Goal: Task Accomplishment & Management: Manage account settings

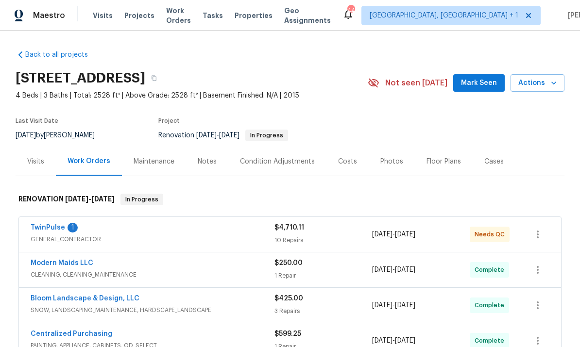
click at [48, 230] on link "TwinPulse" at bounding box center [48, 227] width 34 height 7
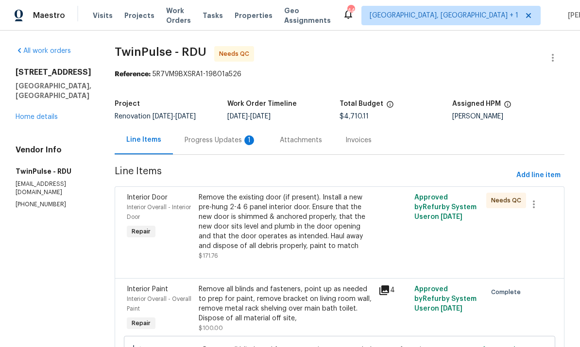
click at [291, 236] on div "Remove the existing door (if present). Install a new pre-hung 2-4 6 panel inter…" at bounding box center [286, 222] width 174 height 58
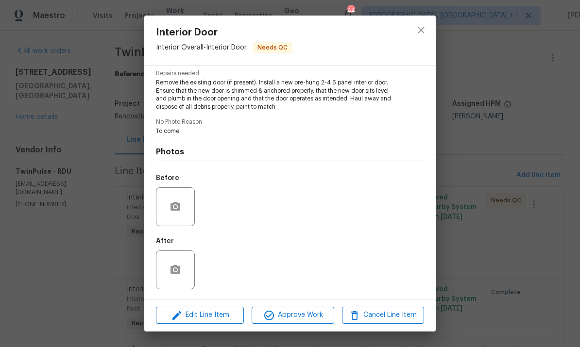
scroll to position [102, 0]
click at [482, 225] on div "Interior Door Interior Overall - Interior Door Needs QC Vendor TwinPulse Accoun…" at bounding box center [290, 173] width 580 height 347
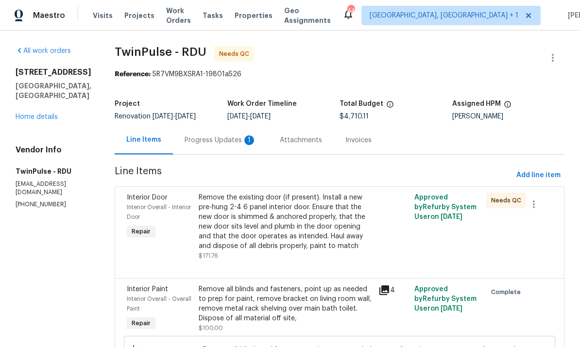
click at [215, 140] on div "Progress Updates 1" at bounding box center [221, 141] width 72 height 10
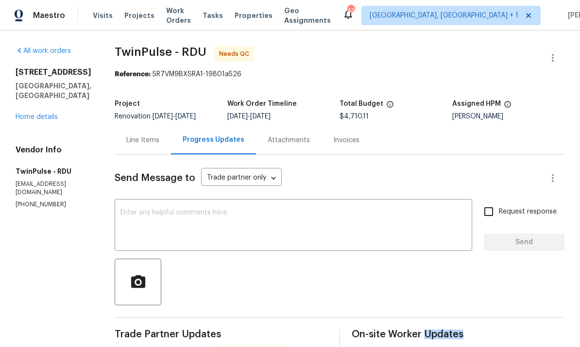
click at [44, 115] on link "Home details" at bounding box center [37, 117] width 42 height 7
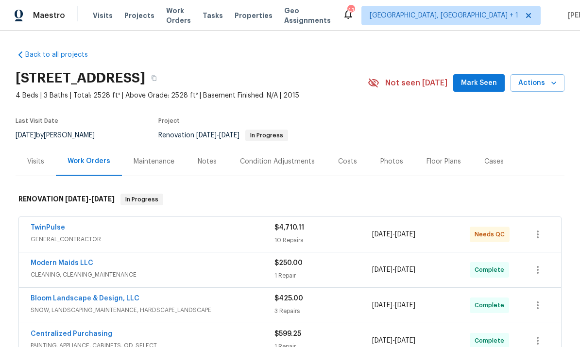
click at [51, 229] on link "TwinPulse" at bounding box center [48, 227] width 34 height 7
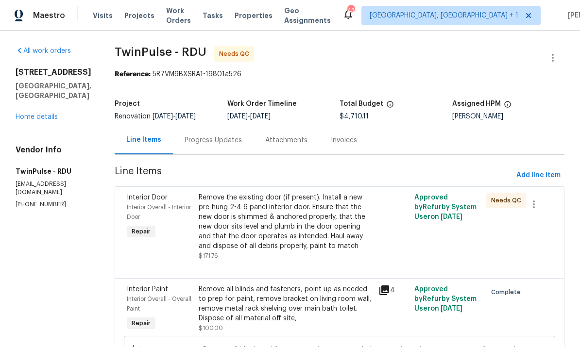
click at [207, 142] on div "Progress Updates" at bounding box center [213, 141] width 57 height 10
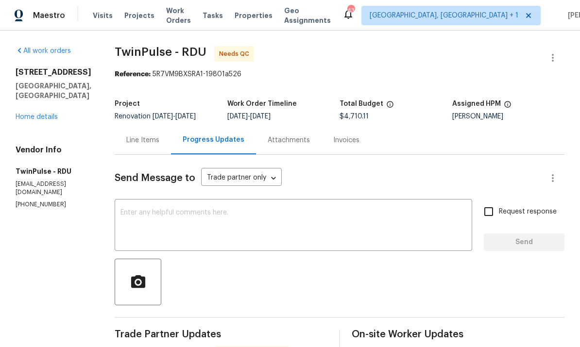
click at [142, 137] on div "Line Items" at bounding box center [142, 141] width 33 height 10
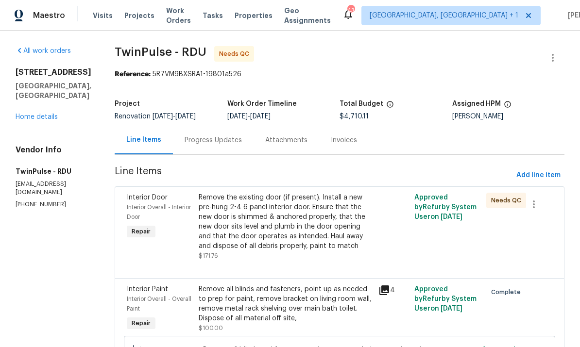
click at [303, 220] on div "Remove the existing door (if present). Install a new pre-hung 2-4 6 panel inter…" at bounding box center [286, 222] width 174 height 58
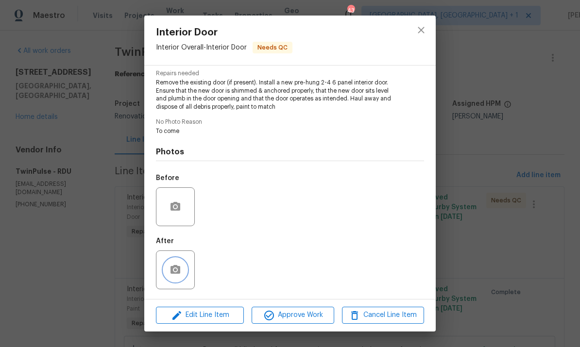
click at [171, 269] on icon "button" at bounding box center [176, 269] width 10 height 9
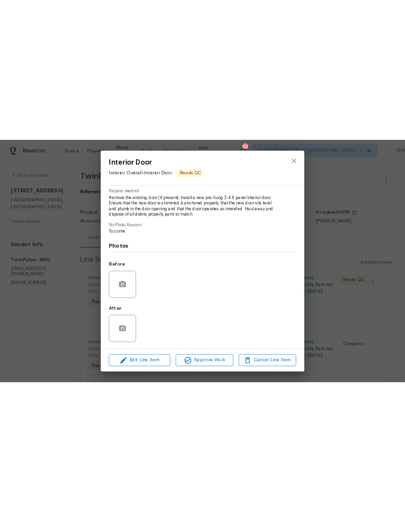
scroll to position [102, 0]
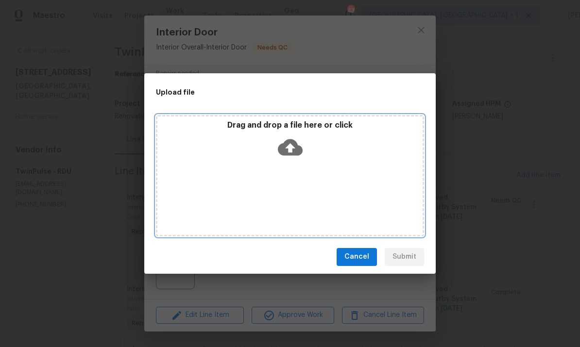
click at [297, 147] on icon at bounding box center [290, 147] width 25 height 17
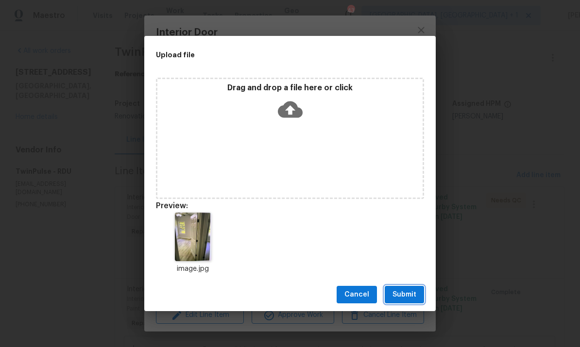
click at [400, 293] on span "Submit" at bounding box center [405, 295] width 24 height 12
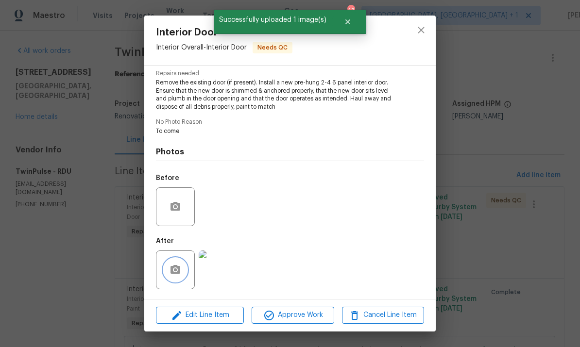
scroll to position [102, 0]
click at [296, 312] on span "Approve Work" at bounding box center [293, 315] width 76 height 12
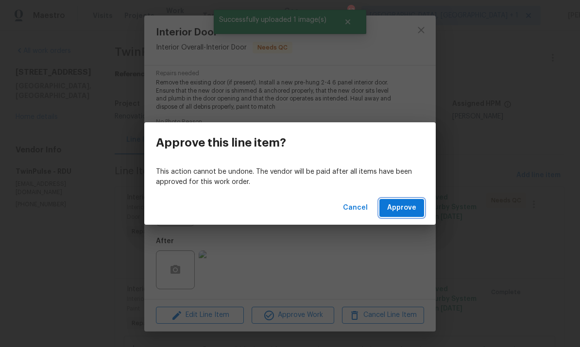
click at [399, 205] on span "Approve" at bounding box center [401, 208] width 29 height 12
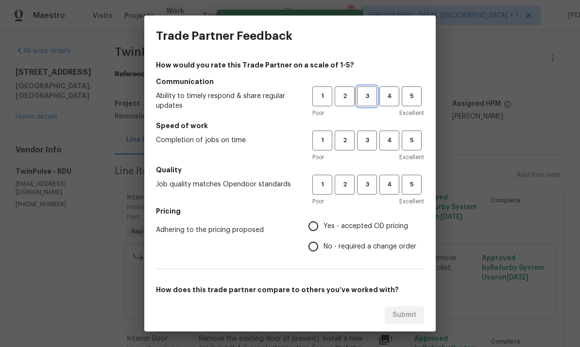
click at [369, 96] on span "3" at bounding box center [367, 96] width 18 height 11
click at [365, 135] on span "3" at bounding box center [367, 140] width 18 height 11
click at [366, 187] on span "3" at bounding box center [367, 184] width 18 height 11
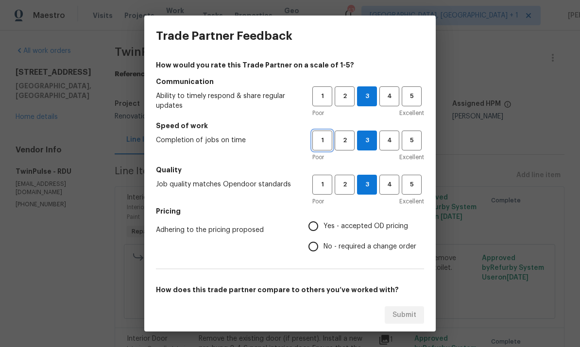
click at [320, 144] on span "1" at bounding box center [322, 140] width 18 height 11
click at [320, 225] on input "Yes - accepted OD pricing" at bounding box center [313, 226] width 20 height 20
radio input "true"
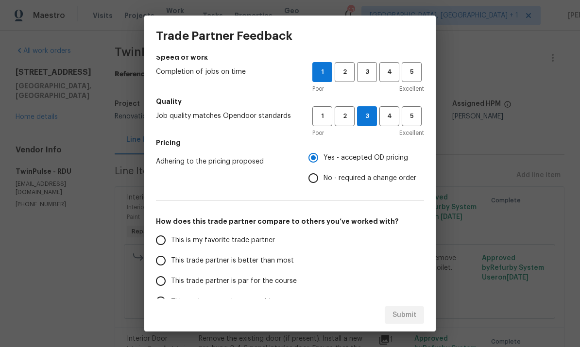
scroll to position [85, 0]
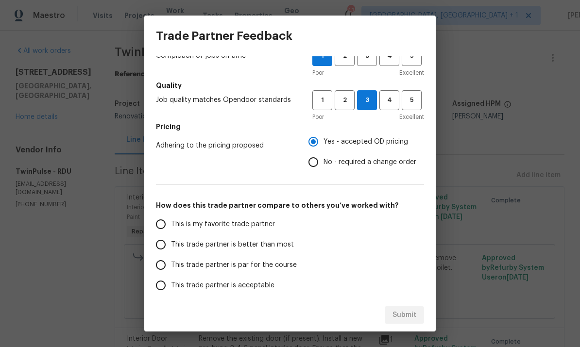
click at [312, 168] on input "No - required a change order" at bounding box center [313, 162] width 20 height 20
radio input "true"
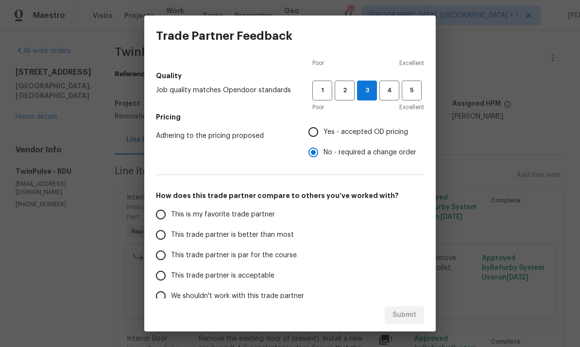
scroll to position [106, 0]
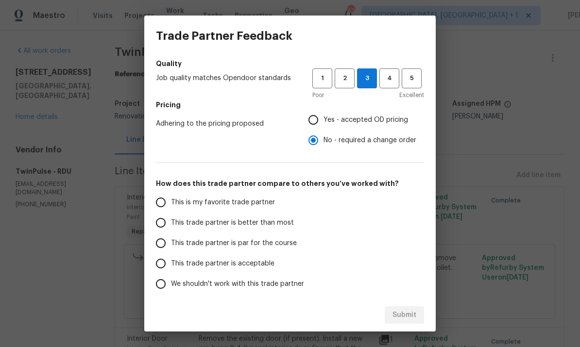
click at [159, 244] on input "This trade partner is par for the course" at bounding box center [161, 243] width 20 height 20
click at [397, 315] on span "Submit" at bounding box center [405, 315] width 24 height 12
radio input "true"
radio input "false"
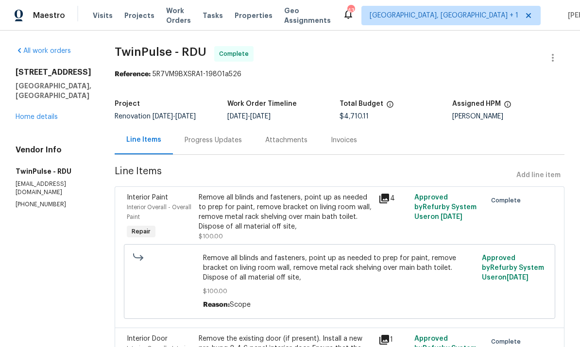
click at [38, 116] on link "Home details" at bounding box center [37, 117] width 42 height 7
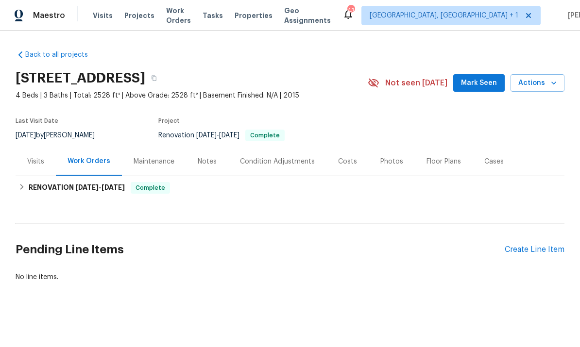
click at [208, 157] on div "Notes" at bounding box center [207, 162] width 19 height 10
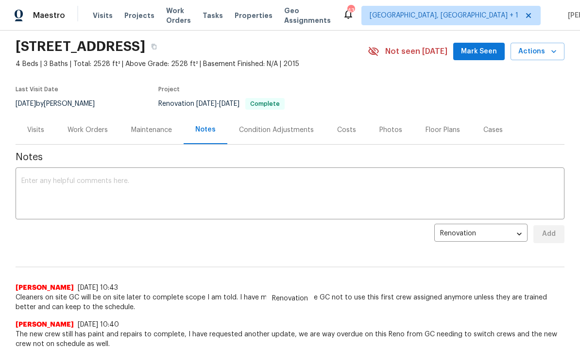
scroll to position [41, 0]
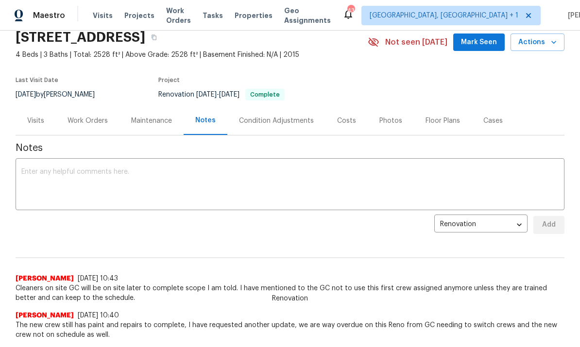
click at [69, 177] on textarea at bounding box center [289, 186] width 537 height 34
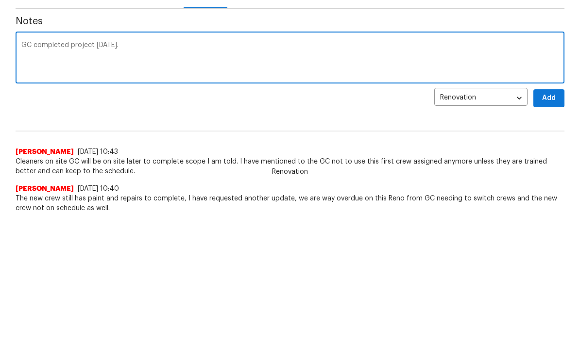
scroll to position [126, 0]
click at [21, 38] on div "GC completed project today. x ​" at bounding box center [290, 59] width 549 height 50
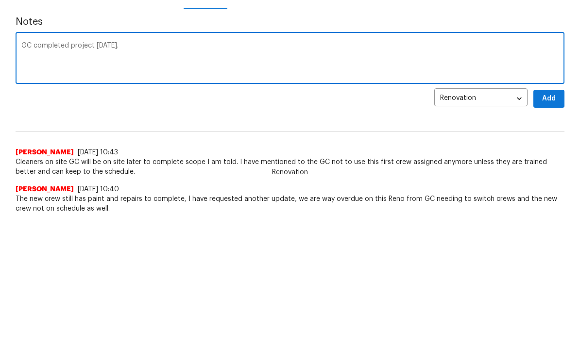
click at [18, 44] on div "GC completed project today. x ​" at bounding box center [290, 59] width 549 height 50
click at [23, 42] on textarea "GC completed project today." at bounding box center [289, 59] width 537 height 34
click at [34, 39] on div "GC completed project today. x ​" at bounding box center [290, 59] width 549 height 50
click at [37, 44] on textarea "GC completed project today." at bounding box center [289, 59] width 537 height 34
click at [322, 46] on textarea "GC had to modify door to fit, this caused another delay, they completed project…" at bounding box center [289, 59] width 537 height 34
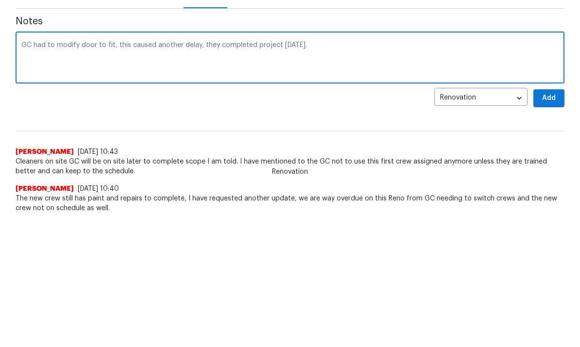
click at [255, 49] on textarea "GC had to modify door to fit, this caused another delay, they completed project…" at bounding box center [289, 59] width 537 height 34
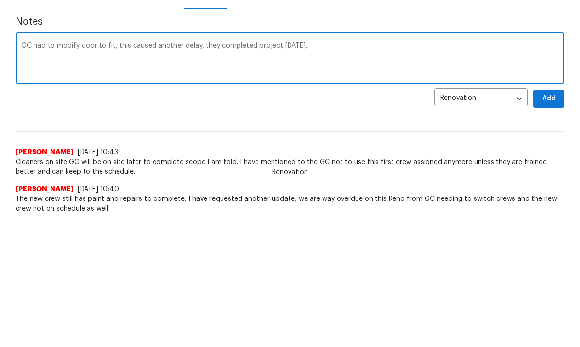
click at [251, 44] on textarea "GC had to modify door to fit, this caused another delay, they completed project…" at bounding box center [289, 59] width 537 height 34
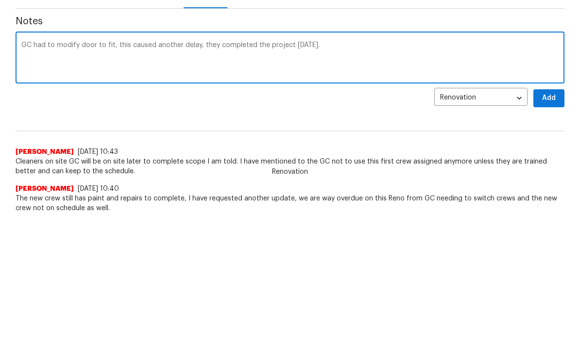
type textarea "GC had to modify door to fit, this caused another delay, they completed the pro…"
click at [555, 98] on span "Add" at bounding box center [549, 99] width 16 height 12
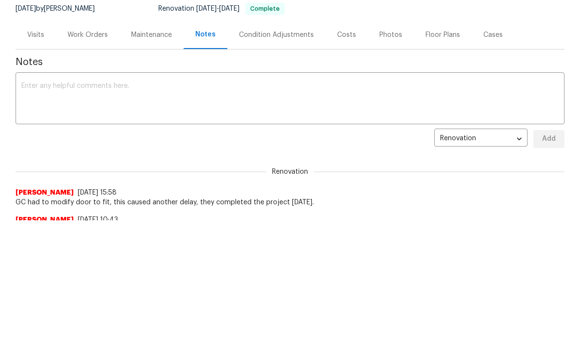
scroll to position [0, 0]
click at [83, 33] on div "Work Orders" at bounding box center [88, 35] width 40 height 10
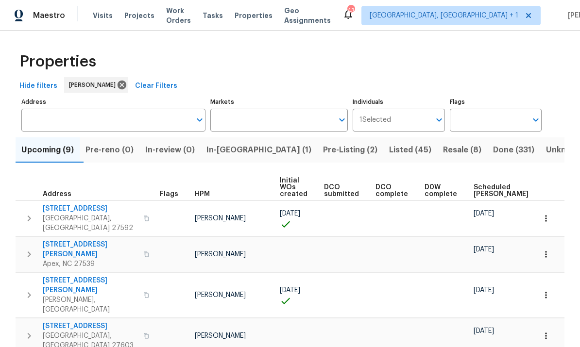
click at [323, 149] on span "Pre-Listing (2)" at bounding box center [350, 150] width 54 height 14
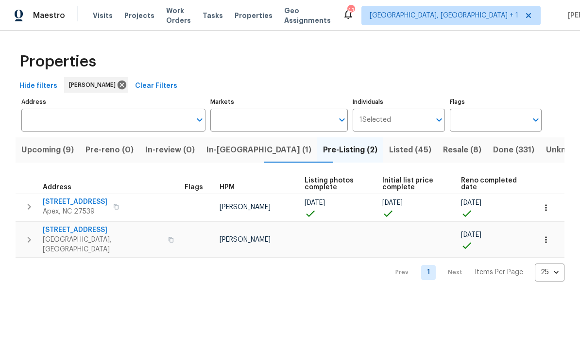
click at [43, 156] on span "Upcoming (9)" at bounding box center [47, 150] width 52 height 14
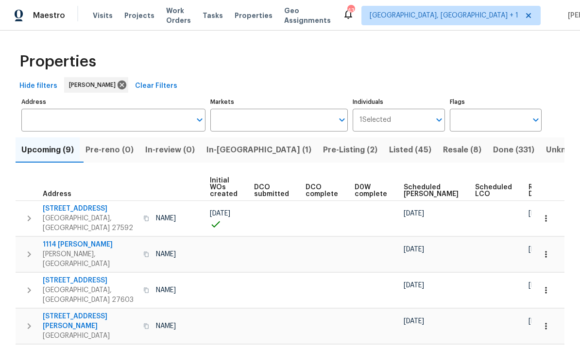
scroll to position [0, 69]
click at [544, 282] on button "button" at bounding box center [545, 290] width 21 height 21
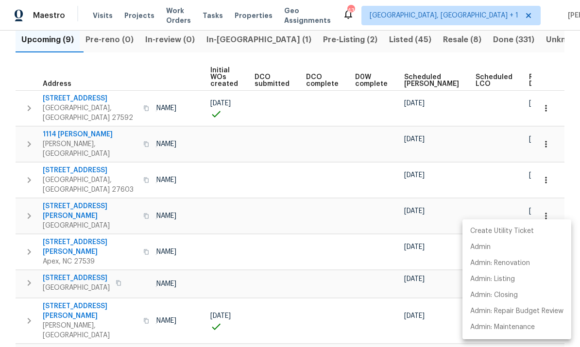
scroll to position [110, 0]
click at [428, 327] on div at bounding box center [290, 173] width 580 height 347
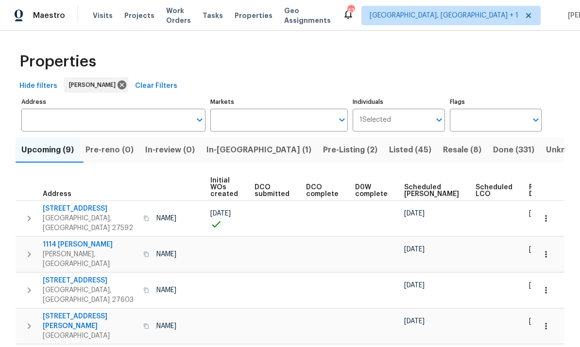
scroll to position [0, 0]
